Goal: Check status: Check status

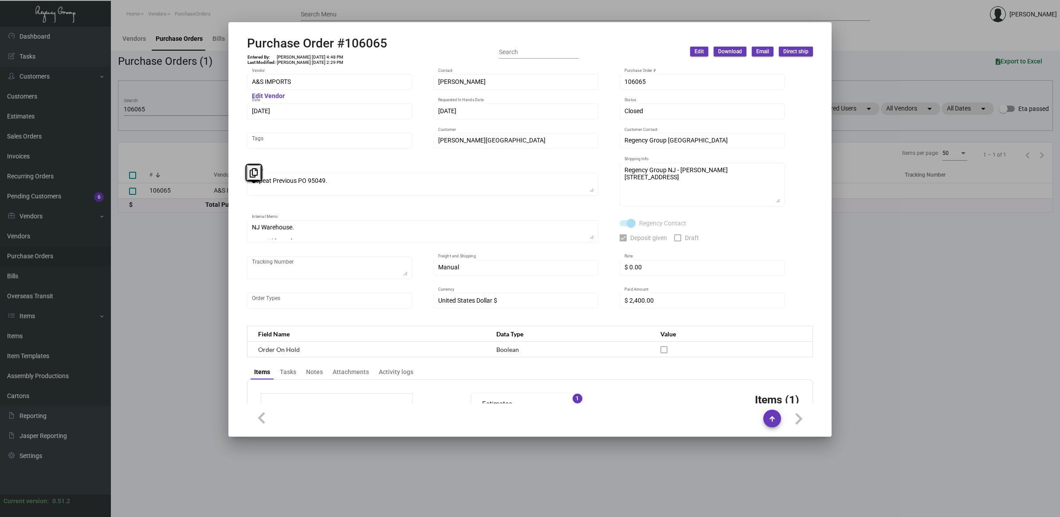
scroll to position [335, 0]
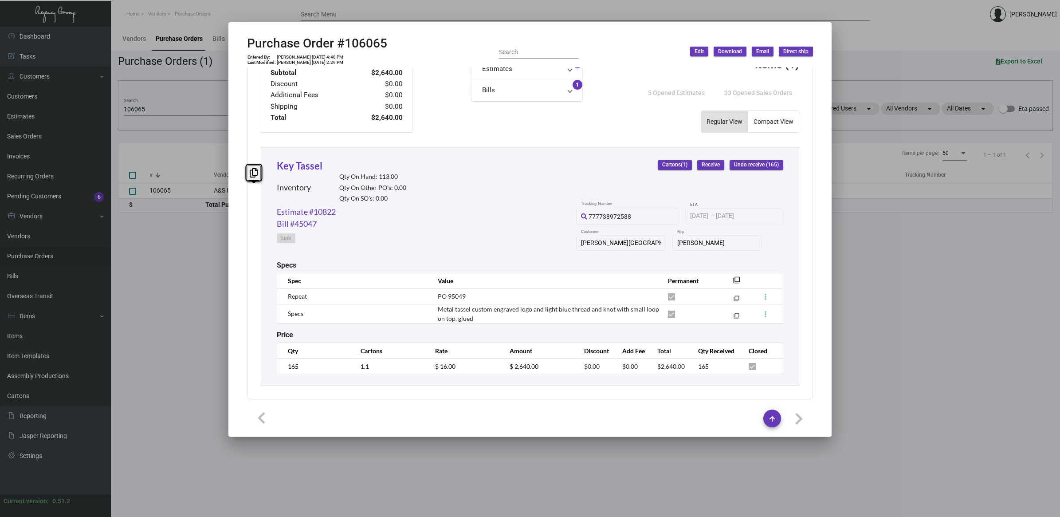
drag, startPoint x: 154, startPoint y: 266, endPoint x: 138, endPoint y: 275, distance: 18.5
click at [152, 266] on div at bounding box center [530, 258] width 1060 height 517
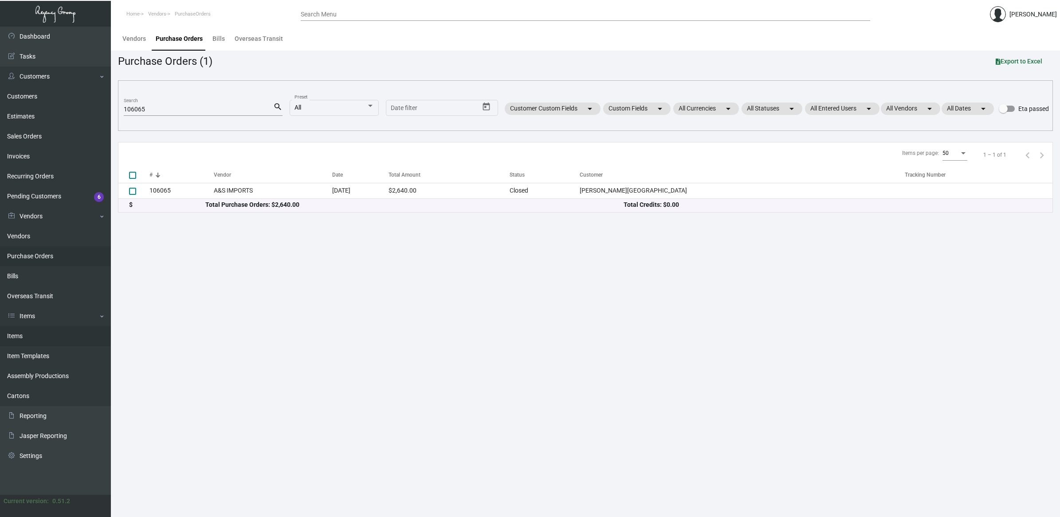
click at [34, 338] on link "Items" at bounding box center [55, 336] width 111 height 20
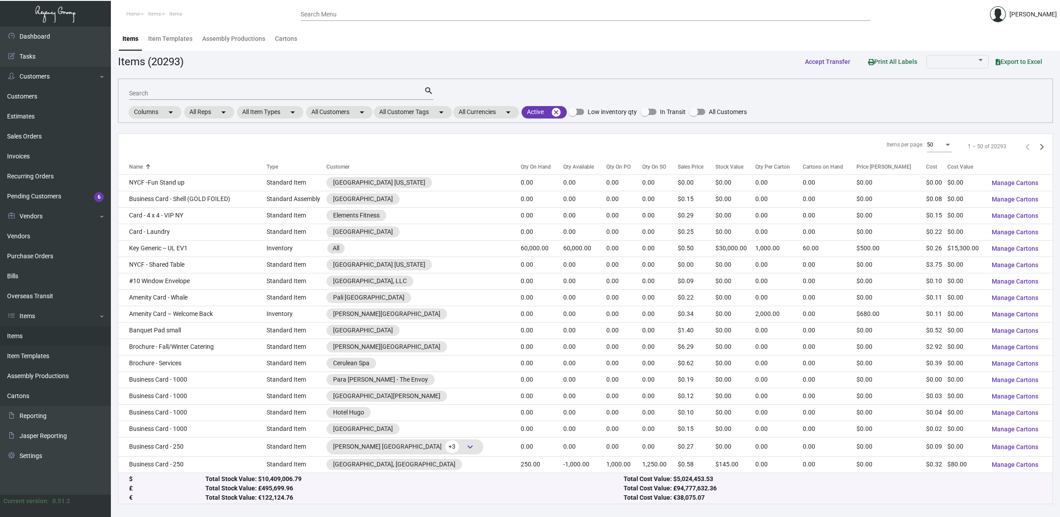
click at [183, 92] on input "Search" at bounding box center [276, 93] width 295 height 7
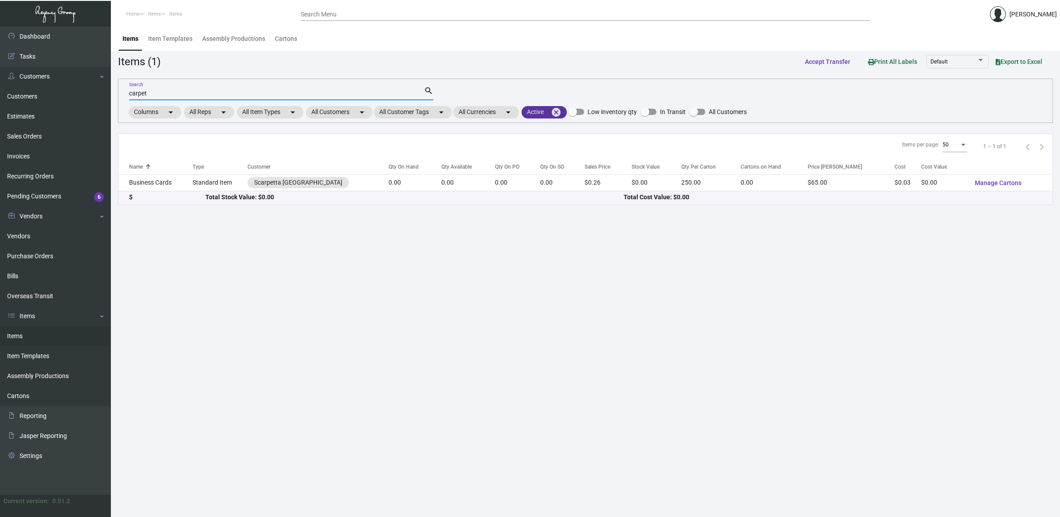
type input "carpet"
click at [559, 110] on mat-icon "cancel" at bounding box center [556, 112] width 11 height 11
click at [559, 110] on mat-chip "Active filter arrow_drop_down" at bounding box center [551, 112] width 59 height 12
click at [551, 149] on span "Active" at bounding box center [551, 153] width 17 height 11
click at [536, 157] on input "Active" at bounding box center [536, 157] width 0 height 0
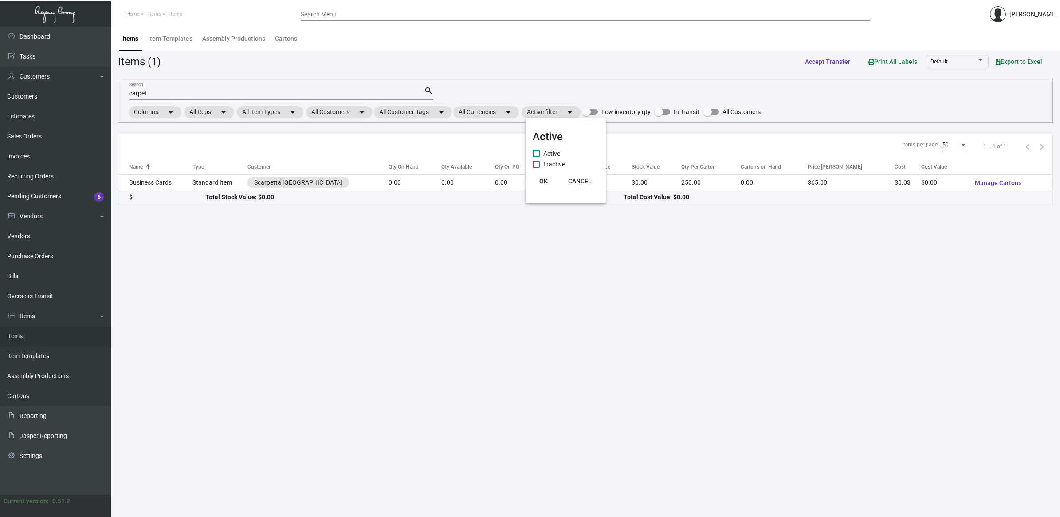
checkbox input "true"
click at [546, 164] on span "Inactive" at bounding box center [554, 164] width 22 height 11
click at [536, 168] on input "Inactive" at bounding box center [536, 168] width 0 height 0
checkbox input "true"
click at [542, 185] on button "OK" at bounding box center [543, 181] width 28 height 16
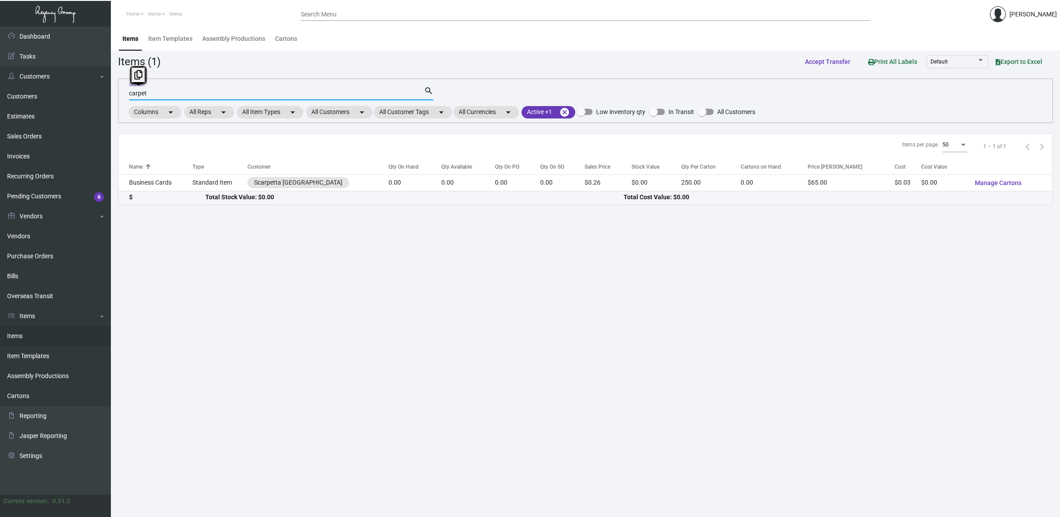
drag, startPoint x: 76, startPoint y: 88, endPoint x: -6, endPoint y: 84, distance: 81.7
click at [0, 84] on html "Home Items Items Search Menu [PERSON_NAME] Dashboard Dashboard Tasks Customers …" at bounding box center [530, 258] width 1060 height 517
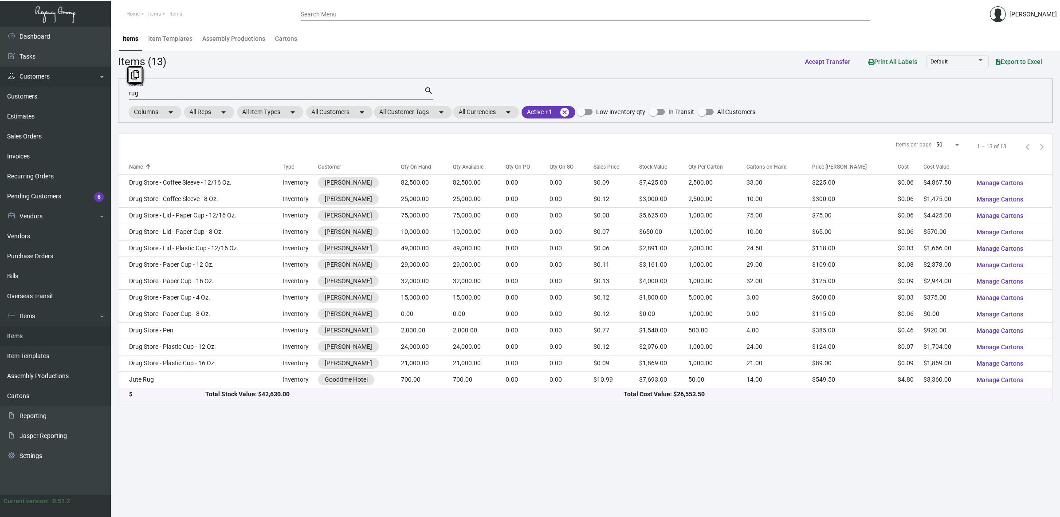
drag, startPoint x: 157, startPoint y: 93, endPoint x: 24, endPoint y: 82, distance: 133.5
click at [24, 82] on div "Dashboard Dashboard Tasks Customers Customers Estimates Sales Orders Invoices R…" at bounding box center [530, 272] width 1060 height 490
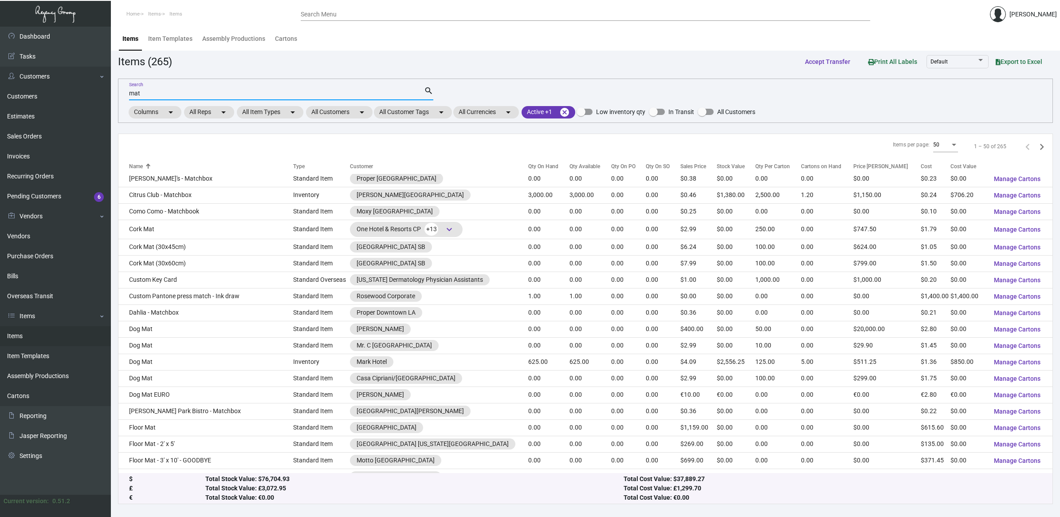
scroll to position [531, 0]
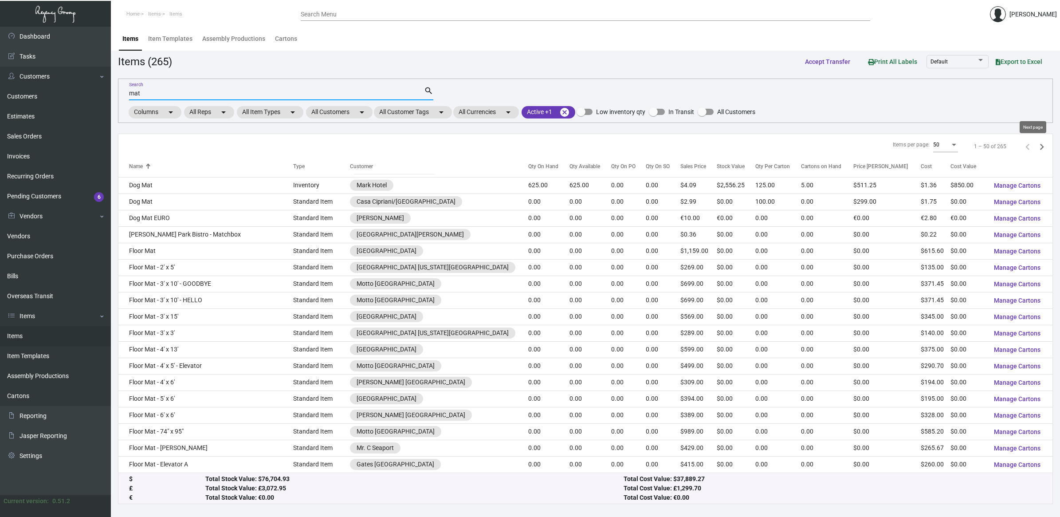
type input "mat"
click at [1036, 143] on icon "Next page" at bounding box center [1042, 147] width 12 height 12
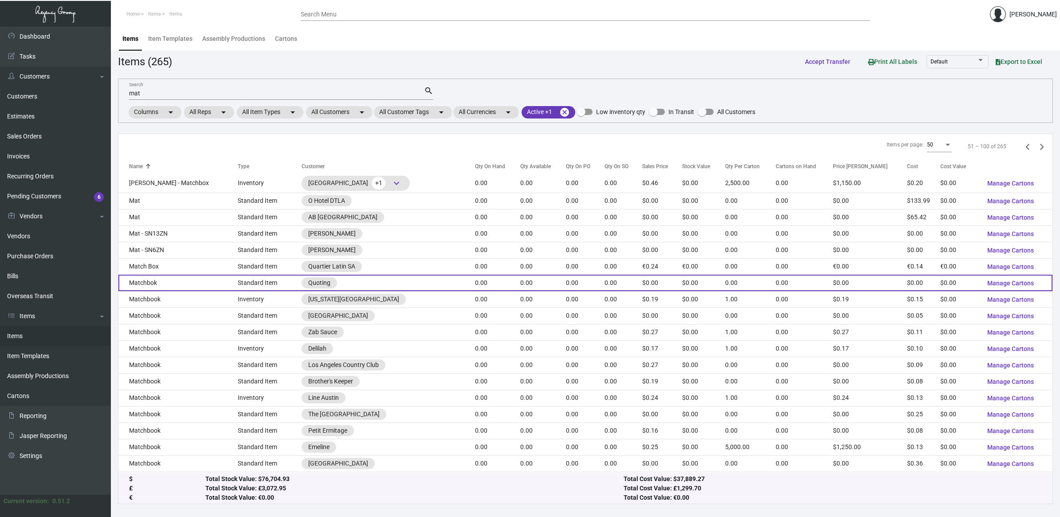
scroll to position [536, 0]
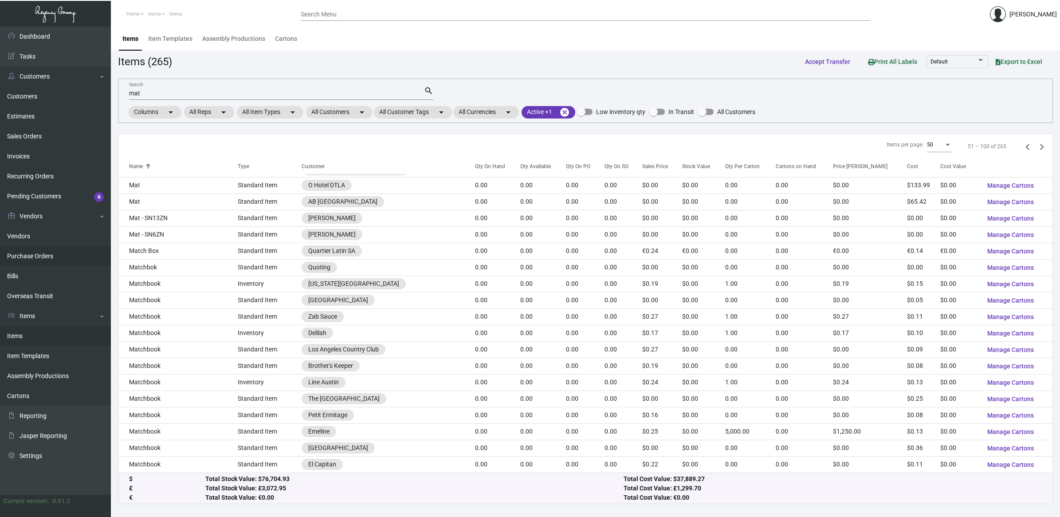
click at [29, 253] on link "Purchase Orders" at bounding box center [55, 256] width 111 height 20
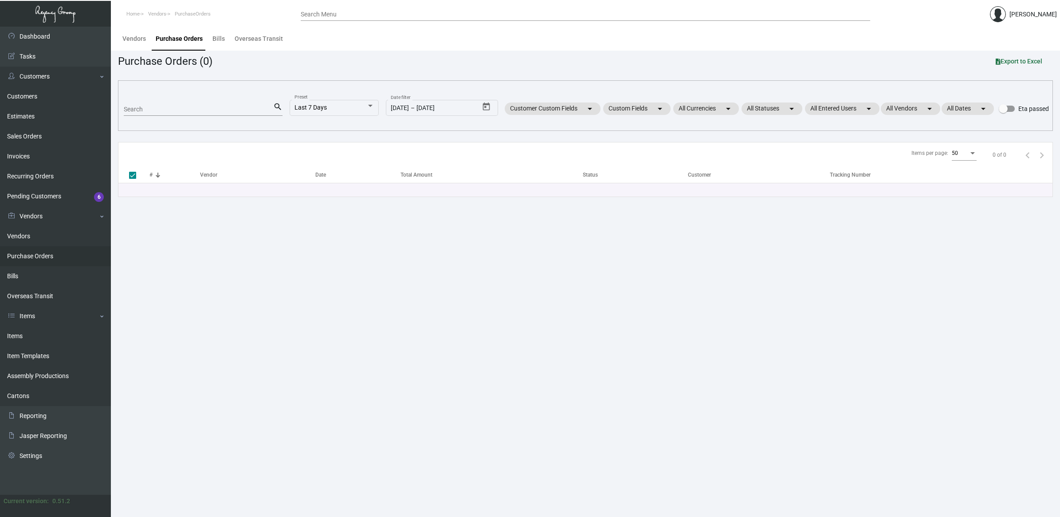
click at [169, 107] on input "Search" at bounding box center [198, 109] width 149 height 7
paste input "103066"
type input "103066"
checkbox input "false"
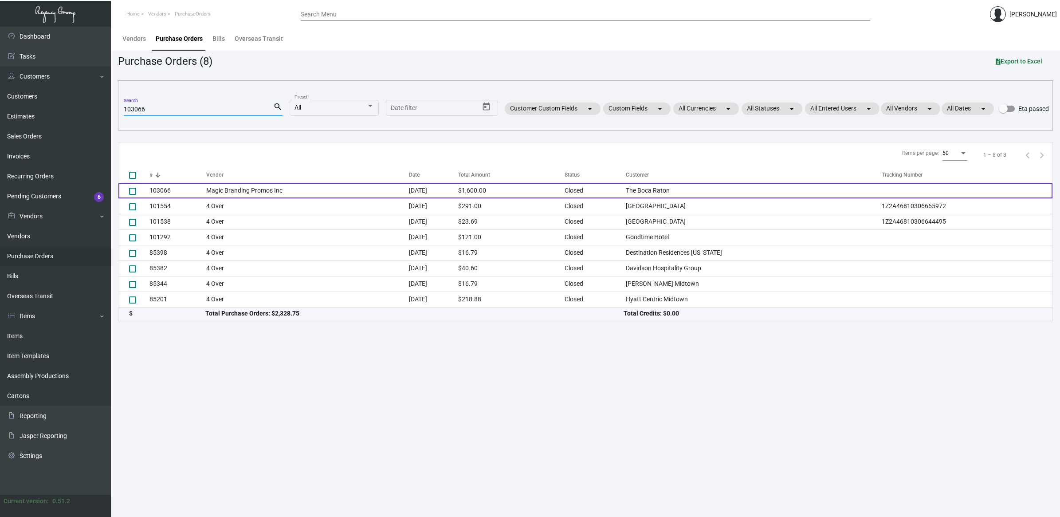
type input "103066"
click at [280, 193] on td "Magic Branding Promos Inc" at bounding box center [307, 191] width 203 height 16
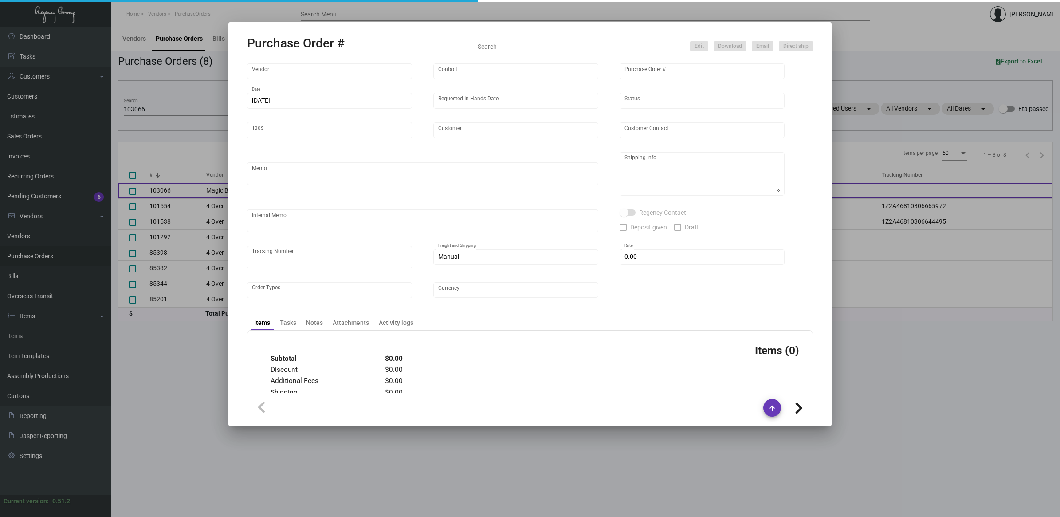
type input "Magic Branding Promos Inc"
type input "Order Entry"
type input "103066"
type input "[DATE]"
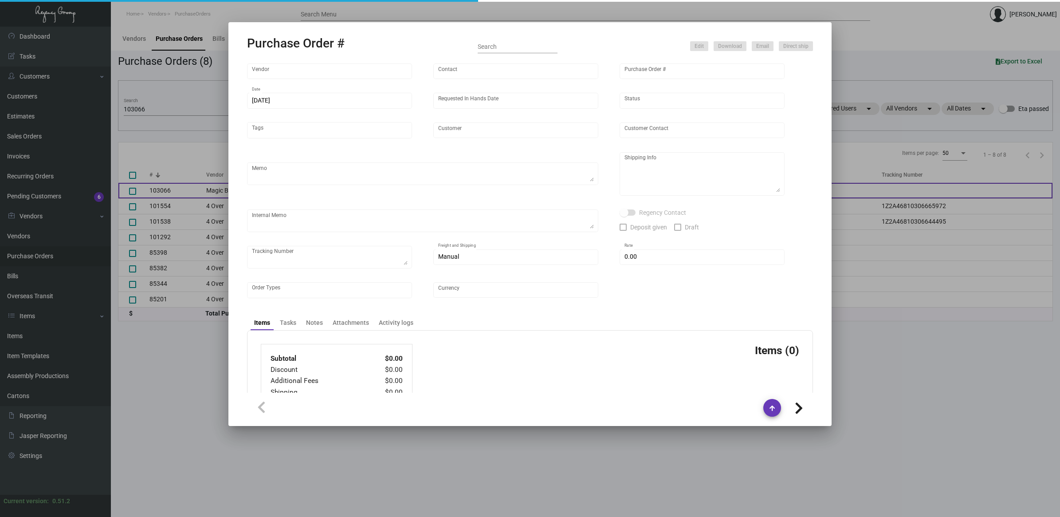
type input "The Boca Raton"
type textarea "Via Boat. Repeat previous PO 98003."
type textarea "[PERSON_NAME] Regency Group NJ [STREET_ADDRESS]"
checkbox input "true"
type input "$ 0.00"
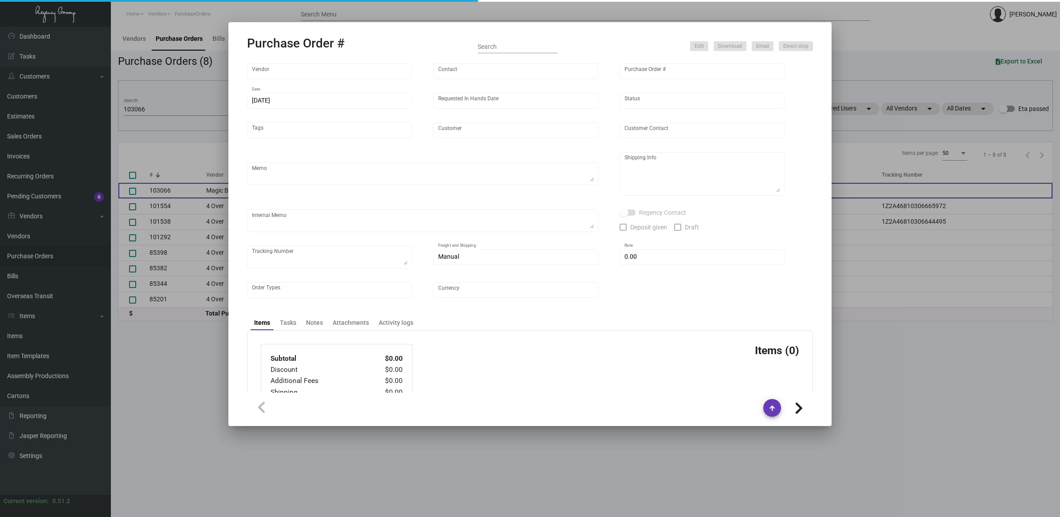
type input "United States Dollar $"
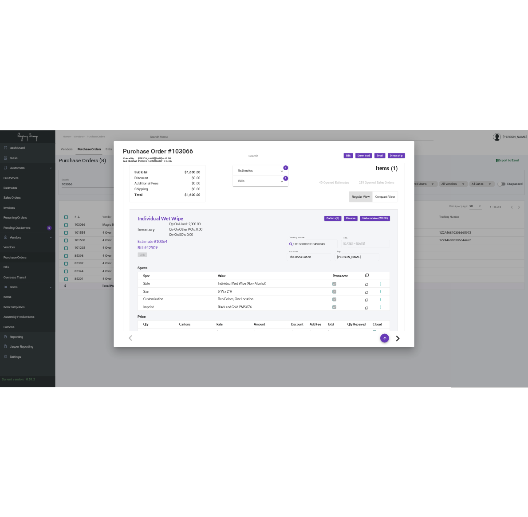
scroll to position [362, 0]
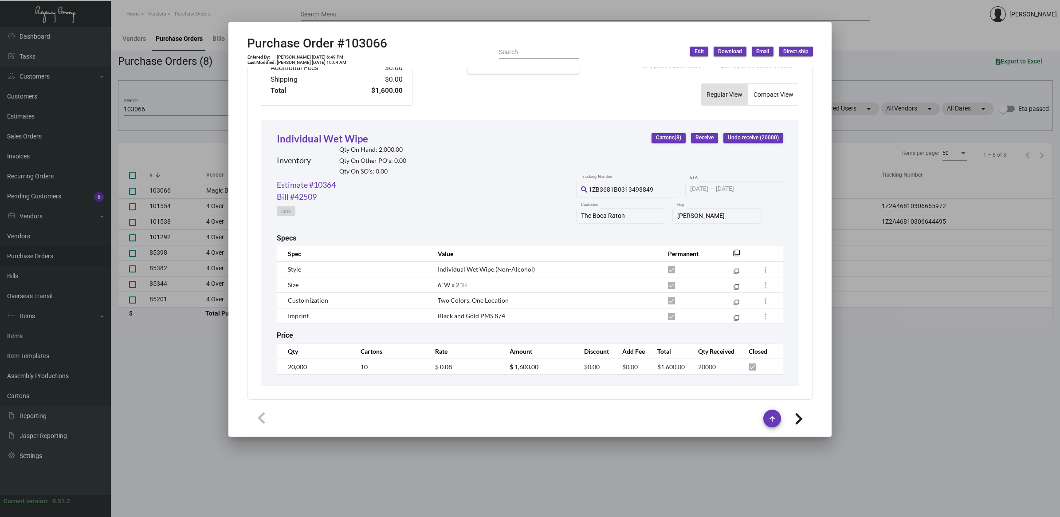
click at [471, 313] on span "Black and Gold PMS 874" at bounding box center [471, 316] width 67 height 8
click at [470, 313] on span "Black and Gold PMS 874" at bounding box center [471, 316] width 67 height 8
click at [446, 312] on span "Black and Gold PMS 874" at bounding box center [471, 316] width 67 height 8
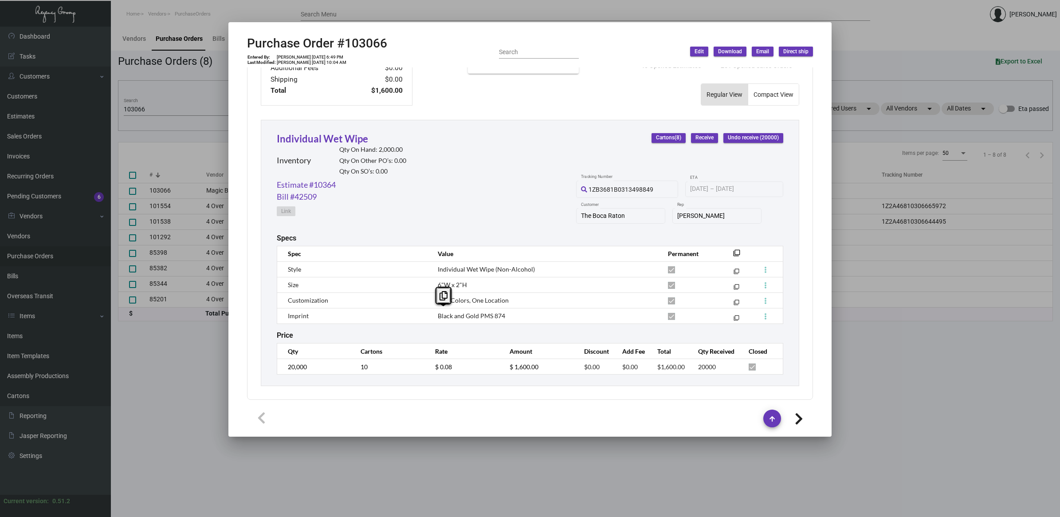
click at [446, 312] on span "Black and Gold PMS 874" at bounding box center [471, 316] width 67 height 8
copy tr "Black and Gold PMS 874 filter_none"
click at [894, 418] on div at bounding box center [530, 258] width 1060 height 517
